Goal: Check status: Check status

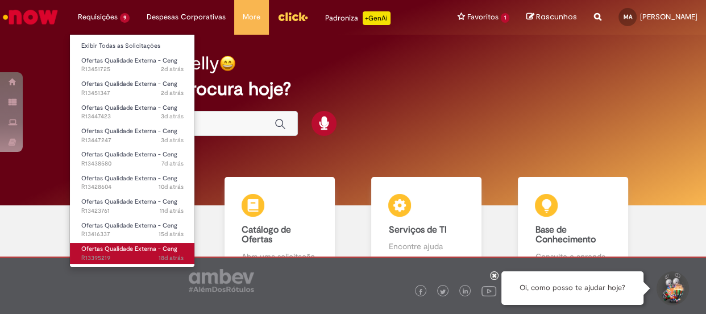
click at [90, 243] on link "Ofertas Qualidade Externa - Ceng 18d atrás 18 dias atrás R13395219" at bounding box center [132, 253] width 125 height 21
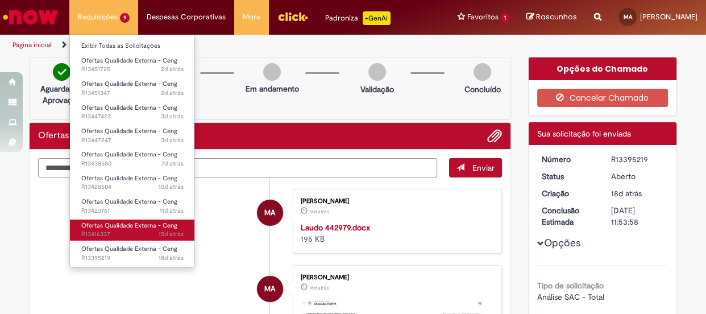
click at [102, 226] on span "Ofertas Qualidade Externa - Ceng" at bounding box center [129, 225] width 96 height 9
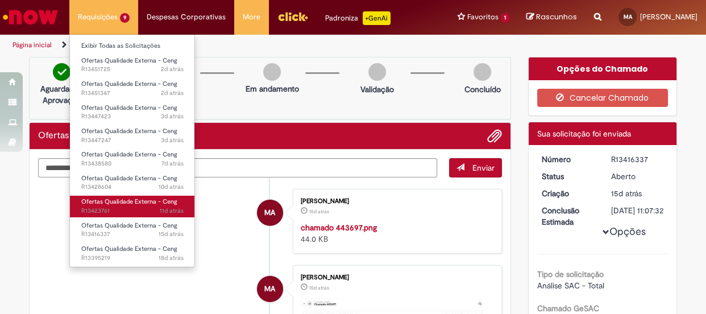
click at [101, 209] on span "11d atrás 11 dias atrás R13423761" at bounding box center [132, 210] width 102 height 9
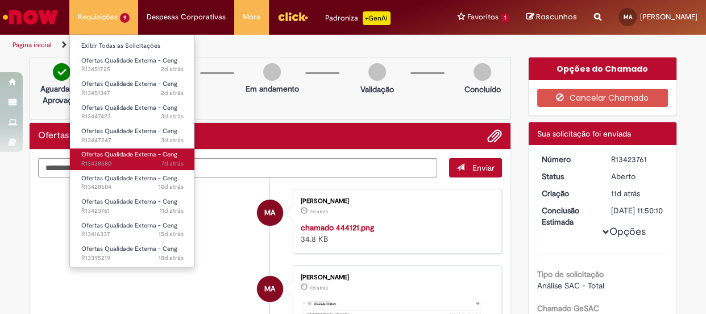
click at [106, 151] on span "Ofertas Qualidade Externa - Ceng" at bounding box center [129, 154] width 96 height 9
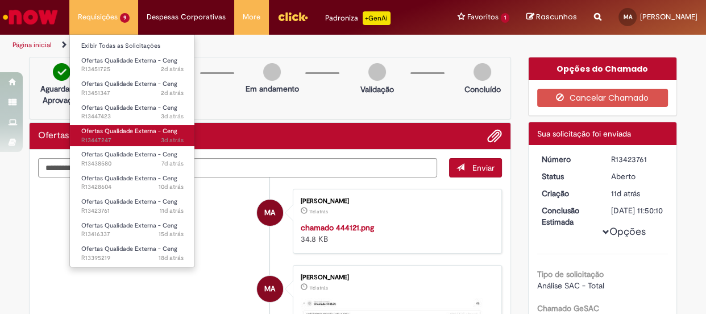
click at [157, 132] on span "Ofertas Qualidade Externa - Ceng" at bounding box center [129, 131] width 96 height 9
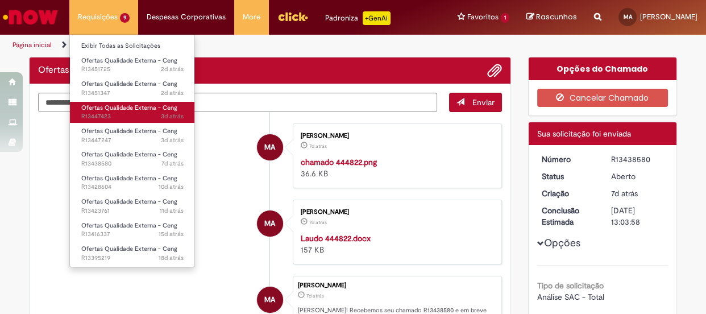
click at [163, 110] on span "Ofertas Qualidade Externa - Ceng" at bounding box center [129, 107] width 96 height 9
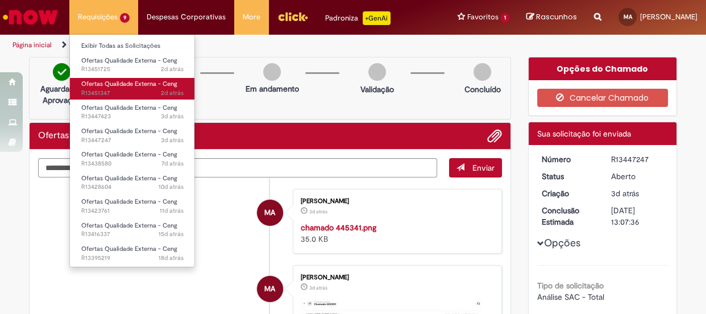
click at [153, 90] on span "2d atrás 2 dias atrás R13451347" at bounding box center [132, 93] width 102 height 9
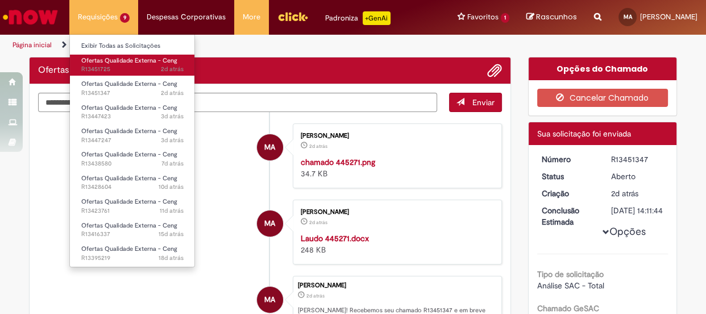
click at [142, 69] on span "2d atrás 2 dias atrás R13451725" at bounding box center [132, 69] width 102 height 9
